Goal: Transaction & Acquisition: Download file/media

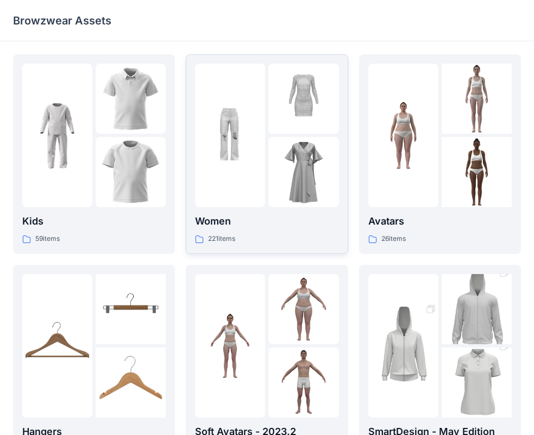
click at [248, 205] on div at bounding box center [230, 135] width 70 height 143
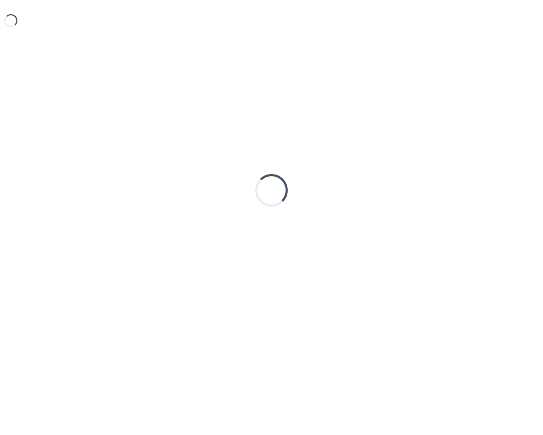
click at [248, 205] on div "Loading..." at bounding box center [271, 190] width 517 height 272
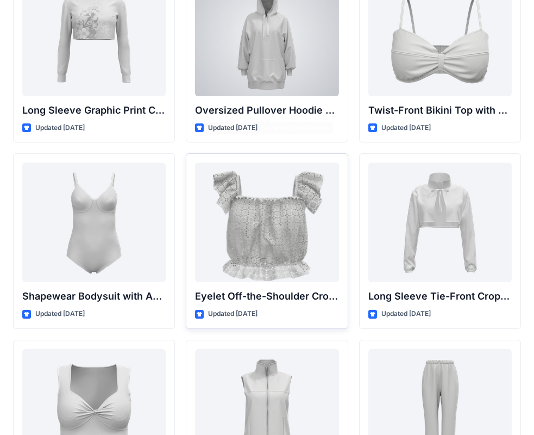
scroll to position [3275, 0]
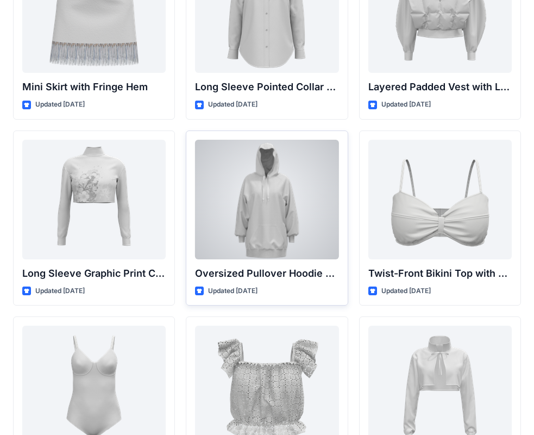
click at [275, 195] on div at bounding box center [266, 200] width 143 height 120
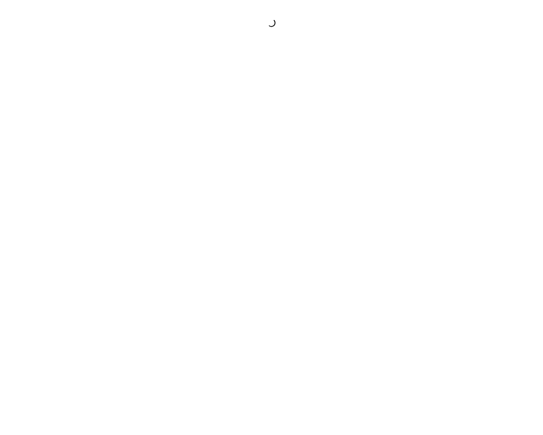
click at [275, 195] on div at bounding box center [271, 217] width 543 height 435
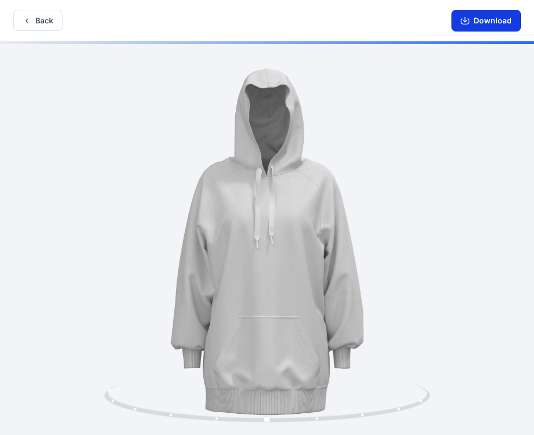
click at [483, 20] on button "Download" at bounding box center [487, 21] width 70 height 22
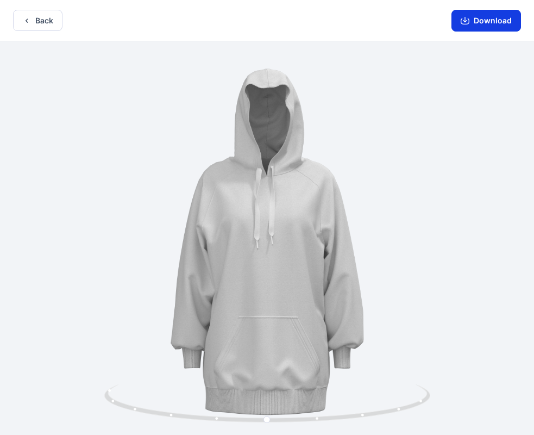
click at [468, 18] on icon "button" at bounding box center [465, 20] width 9 height 9
